Goal: Navigation & Orientation: Find specific page/section

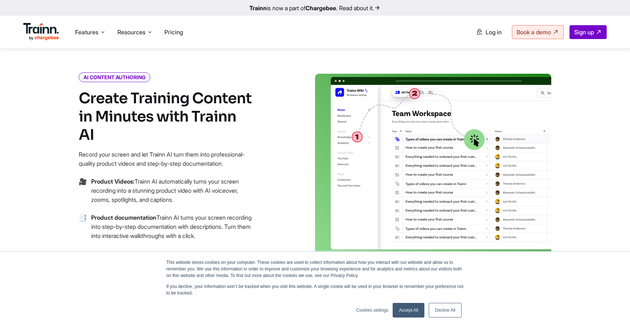
scroll to position [298, 0]
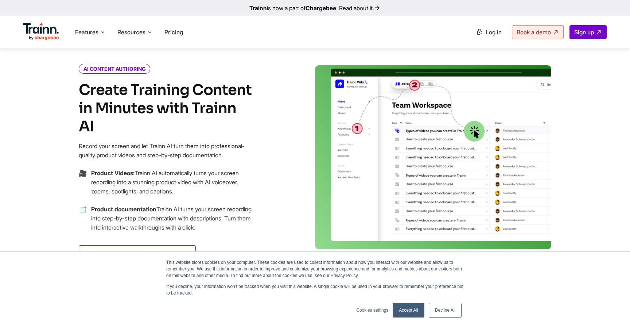
click at [408, 309] on link "Accept All" at bounding box center [409, 310] width 32 height 15
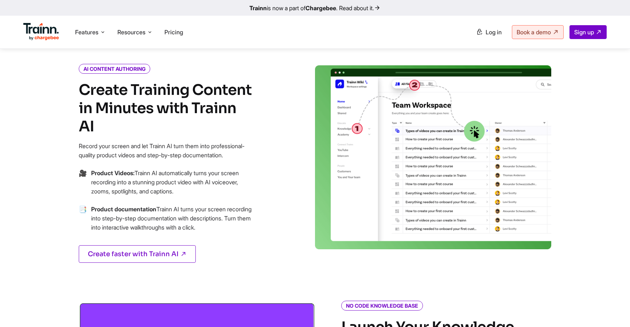
scroll to position [0, 0]
click at [59, 148] on div "AI CONTENT AUTHORING Create Training Content in Minutes with Trainn AI Record y…" at bounding box center [184, 172] width 263 height 215
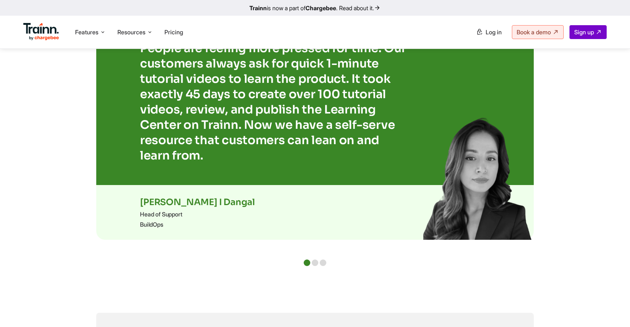
scroll to position [1513, 0]
drag, startPoint x: 378, startPoint y: 165, endPoint x: 304, endPoint y: 174, distance: 74.3
click at [304, 174] on div "People are feeling more pressed for time. Our customers always ask for quick 1-…" at bounding box center [315, 102] width 438 height 166
click at [315, 260] on div at bounding box center [315, 263] width 7 height 7
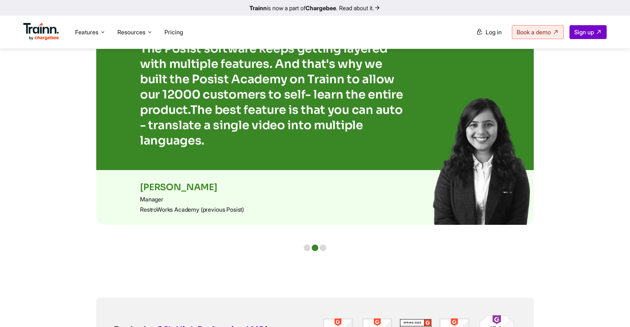
click at [326, 244] on div at bounding box center [323, 247] width 7 height 7
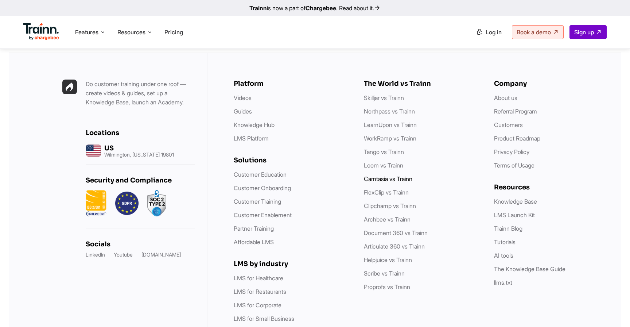
scroll to position [2085, 0]
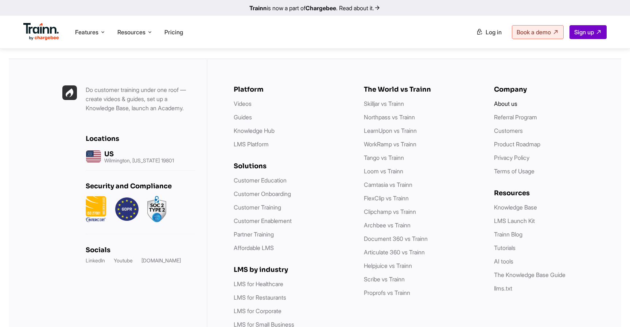
click at [499, 100] on link "About us" at bounding box center [505, 103] width 23 height 7
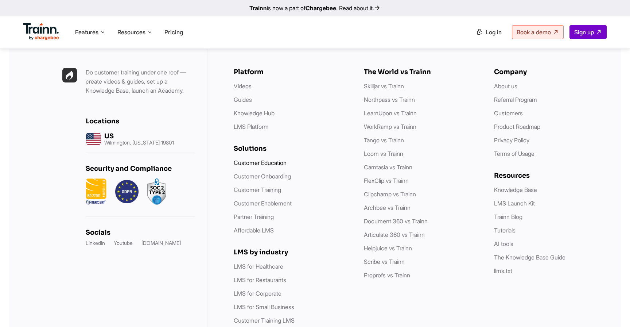
scroll to position [2972, 0]
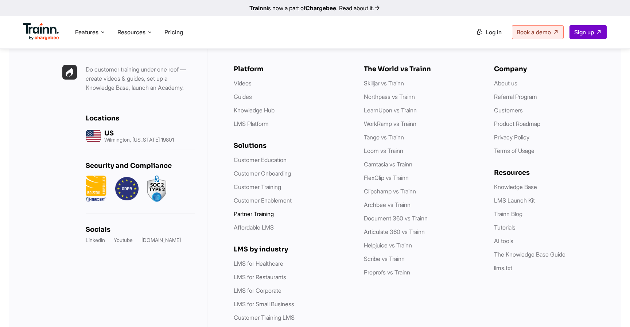
click at [254, 210] on link "Partner Training" at bounding box center [254, 213] width 40 height 7
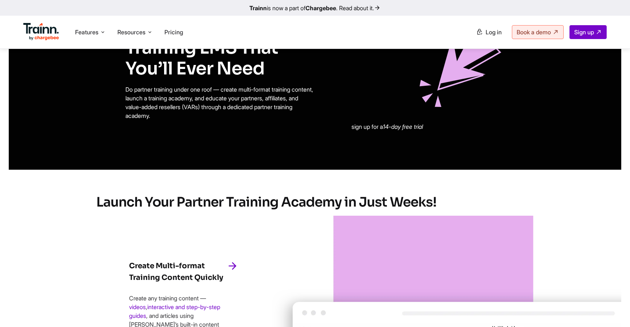
scroll to position [879, 0]
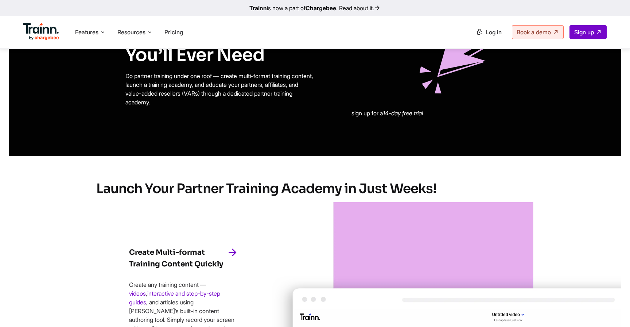
drag, startPoint x: 453, startPoint y: 122, endPoint x: 445, endPoint y: 137, distance: 16.8
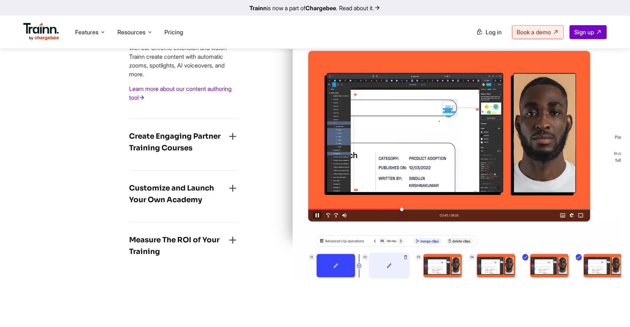
scroll to position [1106, 0]
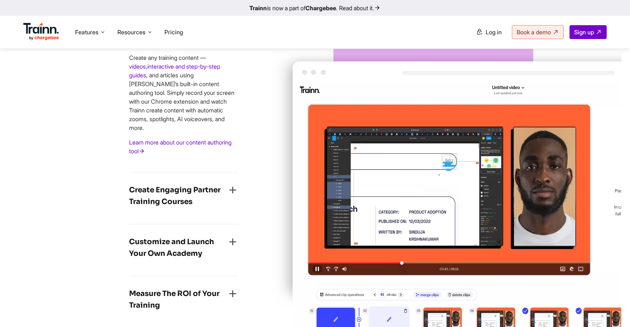
click at [225, 208] on h4 "Create Engaging Partner Training Courses" at bounding box center [178, 195] width 98 height 23
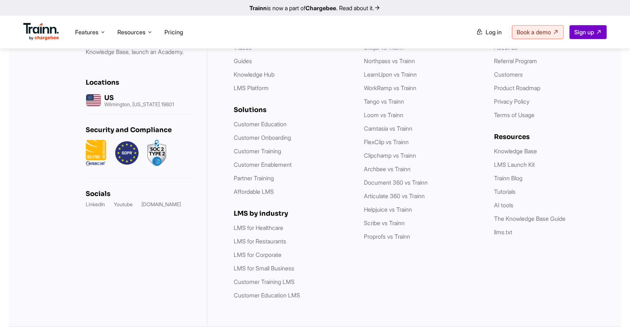
scroll to position [2745, 0]
click at [505, 92] on link "Product Roadmap" at bounding box center [517, 87] width 46 height 7
